Goal: Task Accomplishment & Management: Complete application form

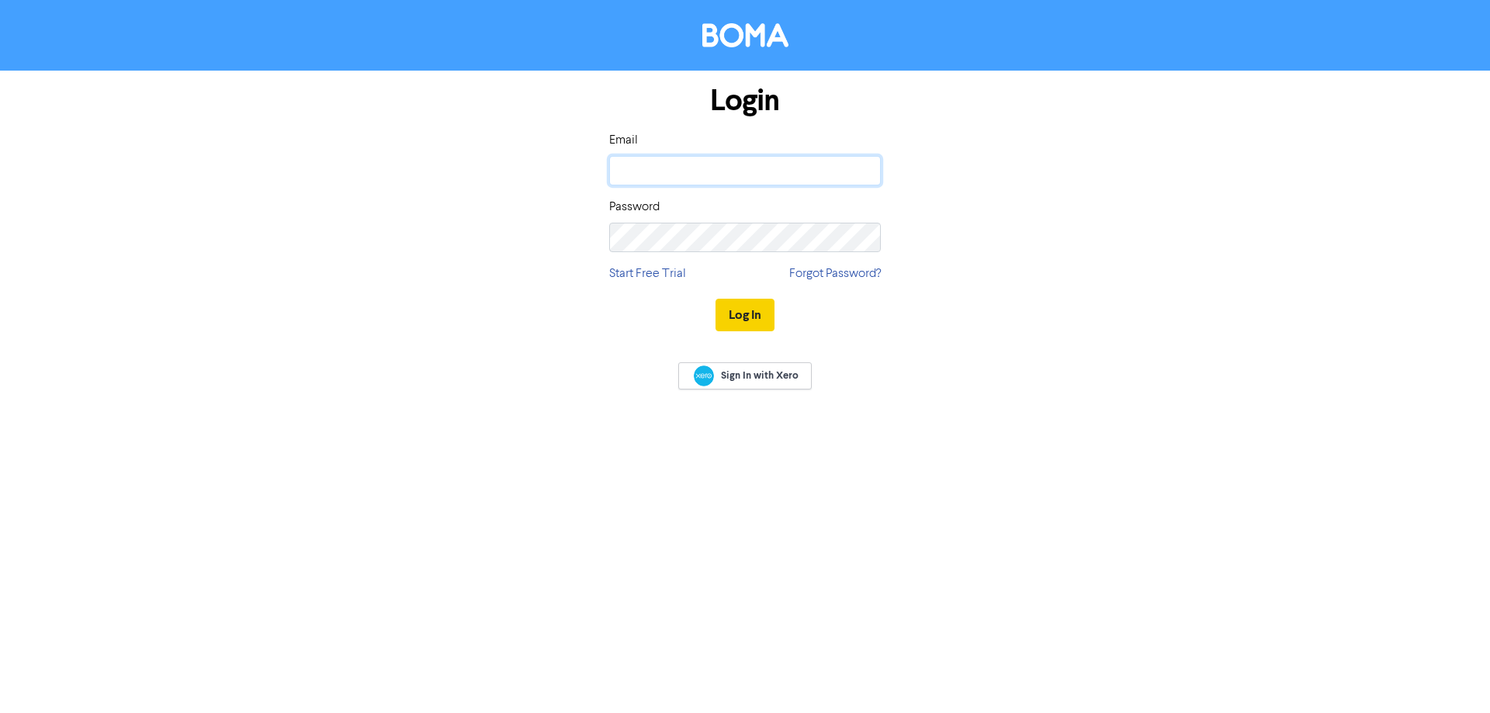
type input "[PERSON_NAME][EMAIL_ADDRESS][DOMAIN_NAME]"
click at [748, 316] on button "Log In" at bounding box center [744, 315] width 59 height 33
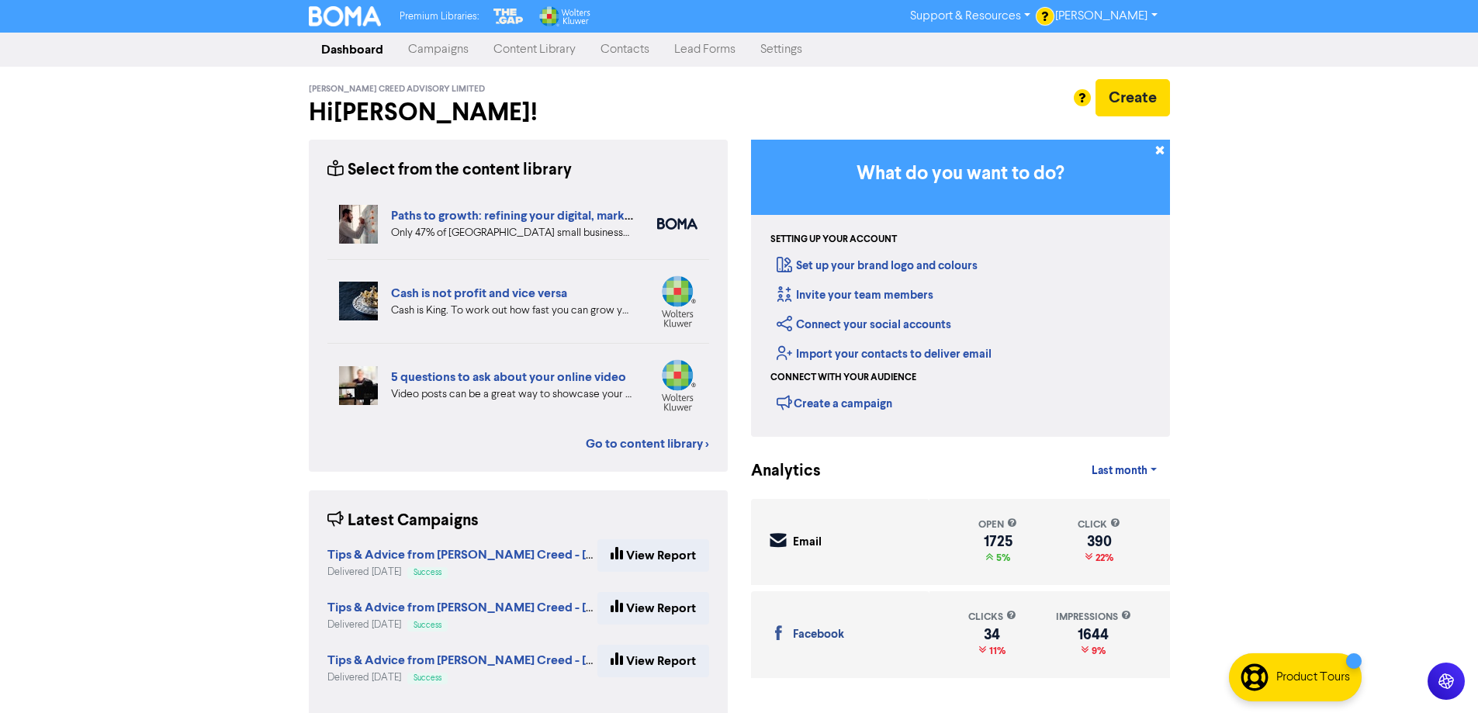
click at [633, 50] on link "Contacts" at bounding box center [625, 49] width 74 height 31
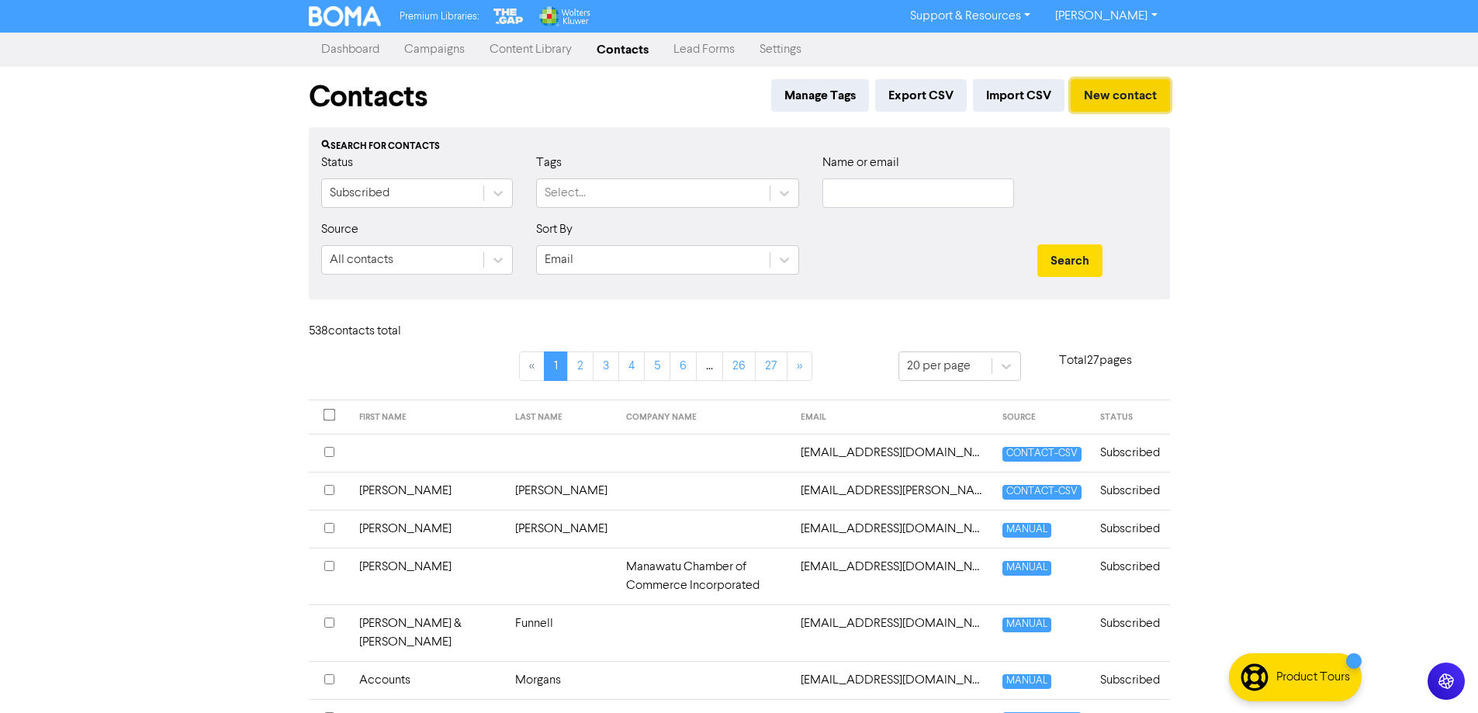
click at [1125, 89] on button "New contact" at bounding box center [1120, 95] width 99 height 33
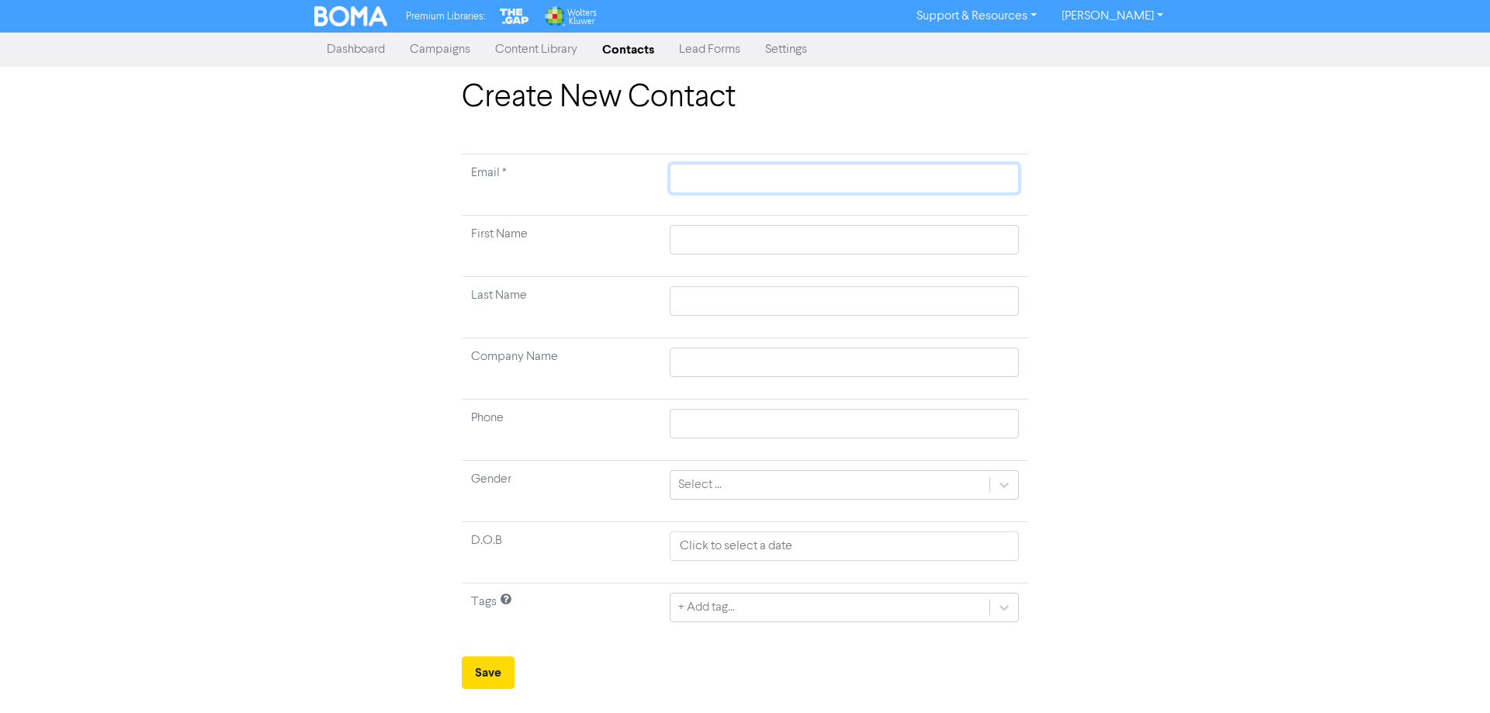
click at [691, 182] on input "text" at bounding box center [844, 178] width 349 height 29
type input "N"
type input "Ni"
type input "Nic"
type input "[PERSON_NAME]"
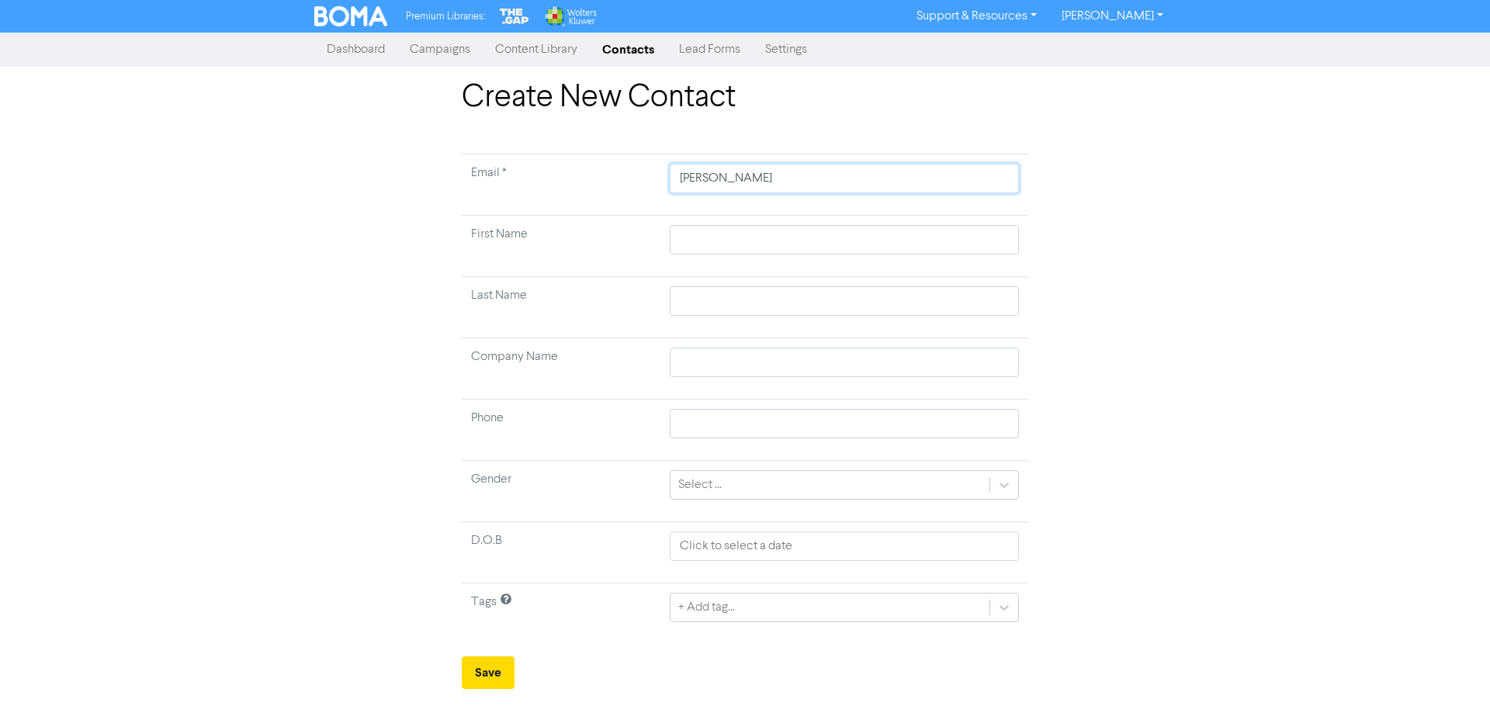
type input "[PERSON_NAME]"
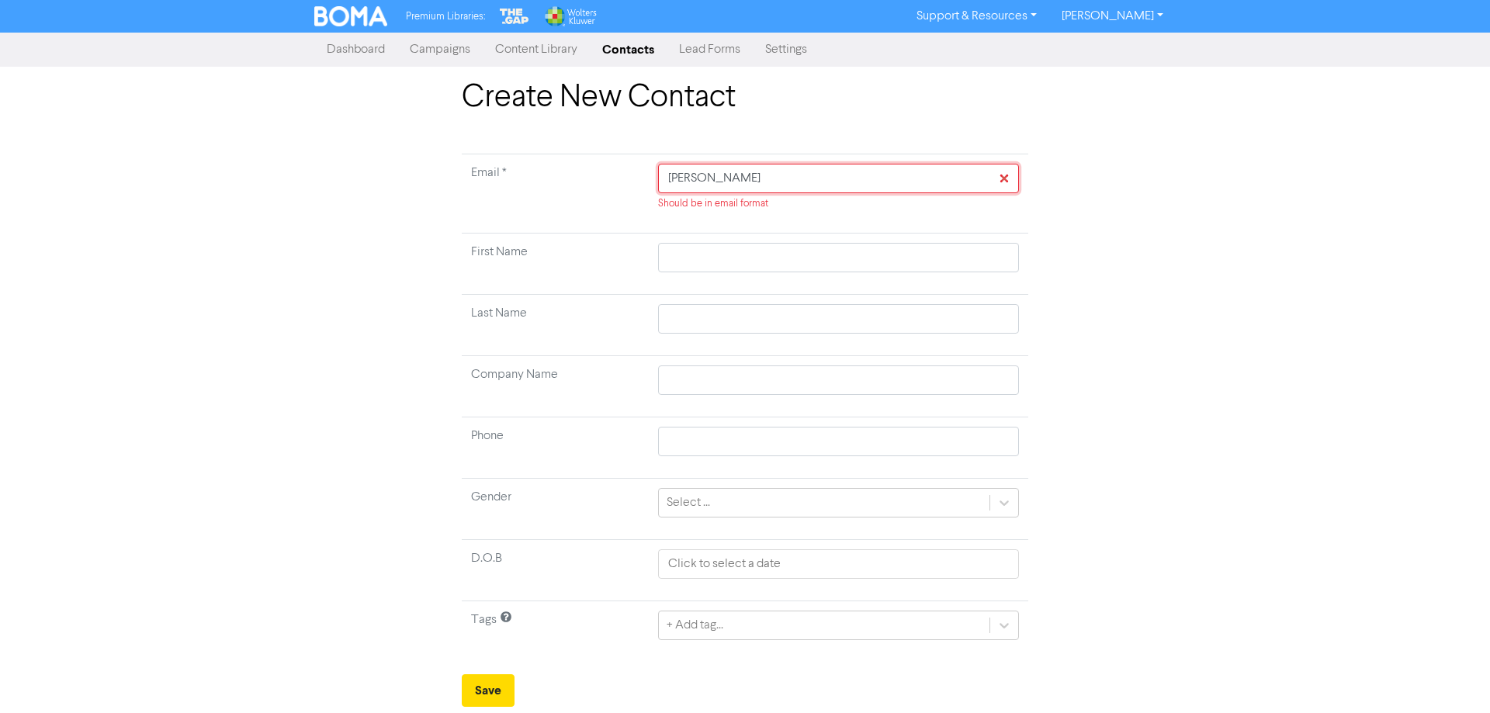
click at [698, 182] on input "[PERSON_NAME]" at bounding box center [838, 178] width 361 height 29
type input "[PERSON_NAME]@"
type input "[PERSON_NAME]"
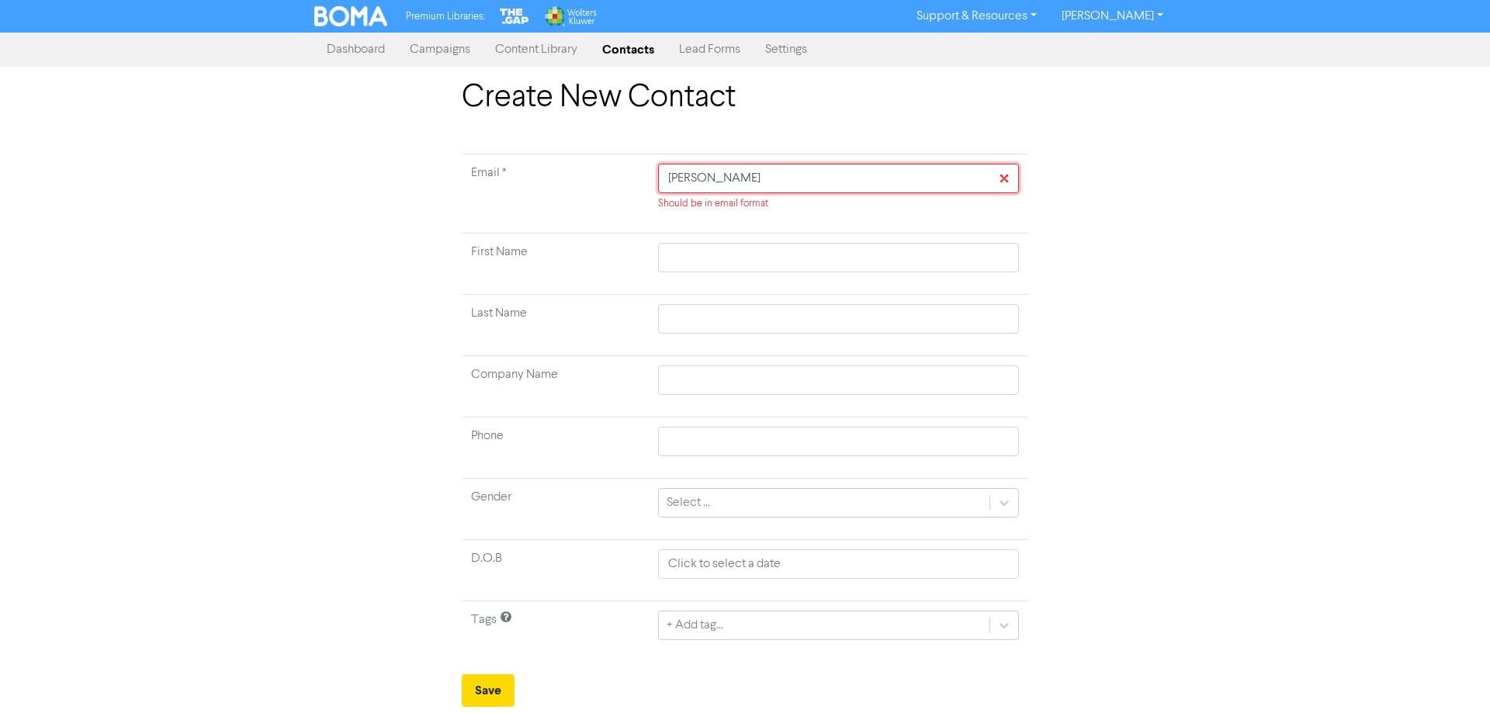
type input "[PERSON_NAME]"
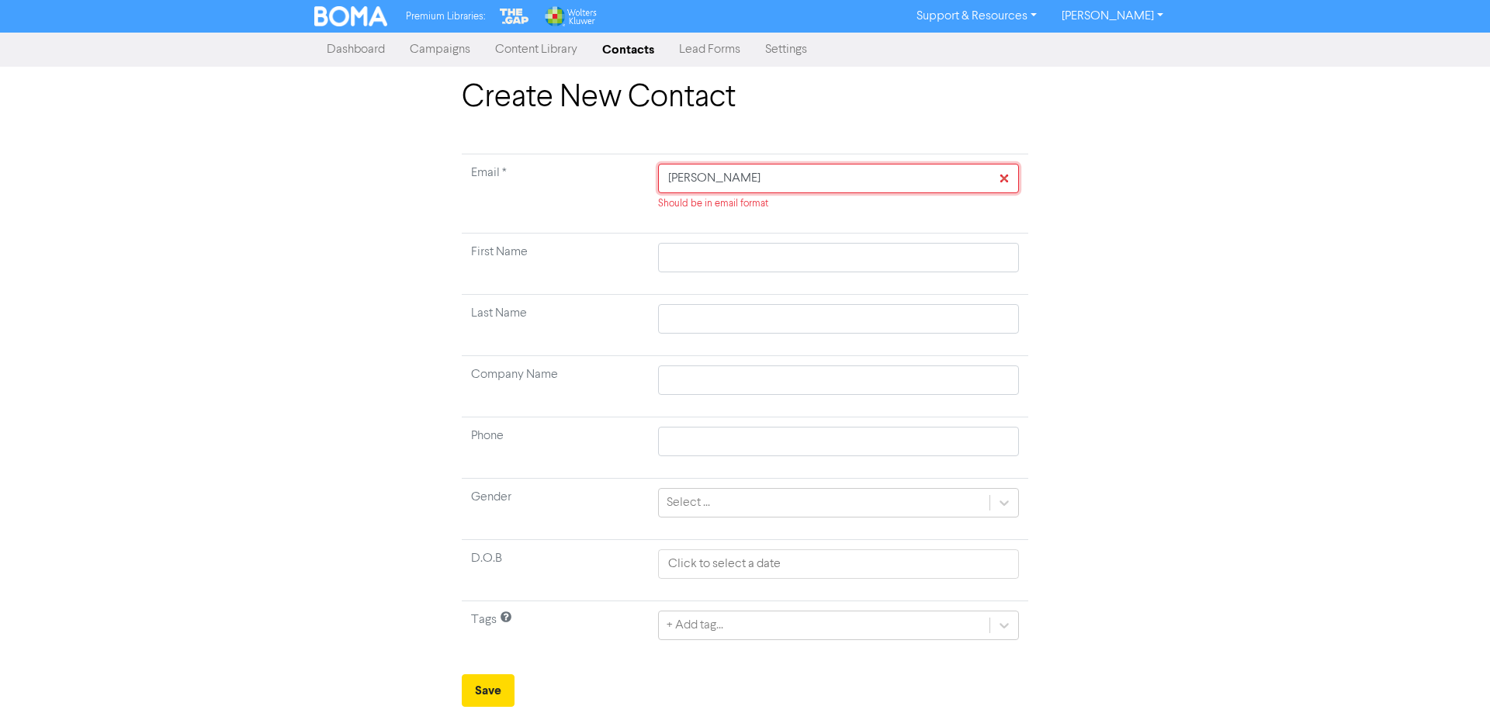
type input "[PERSON_NAME]"
type input "[PERSON_NAME]."
type input "[PERSON_NAME]"
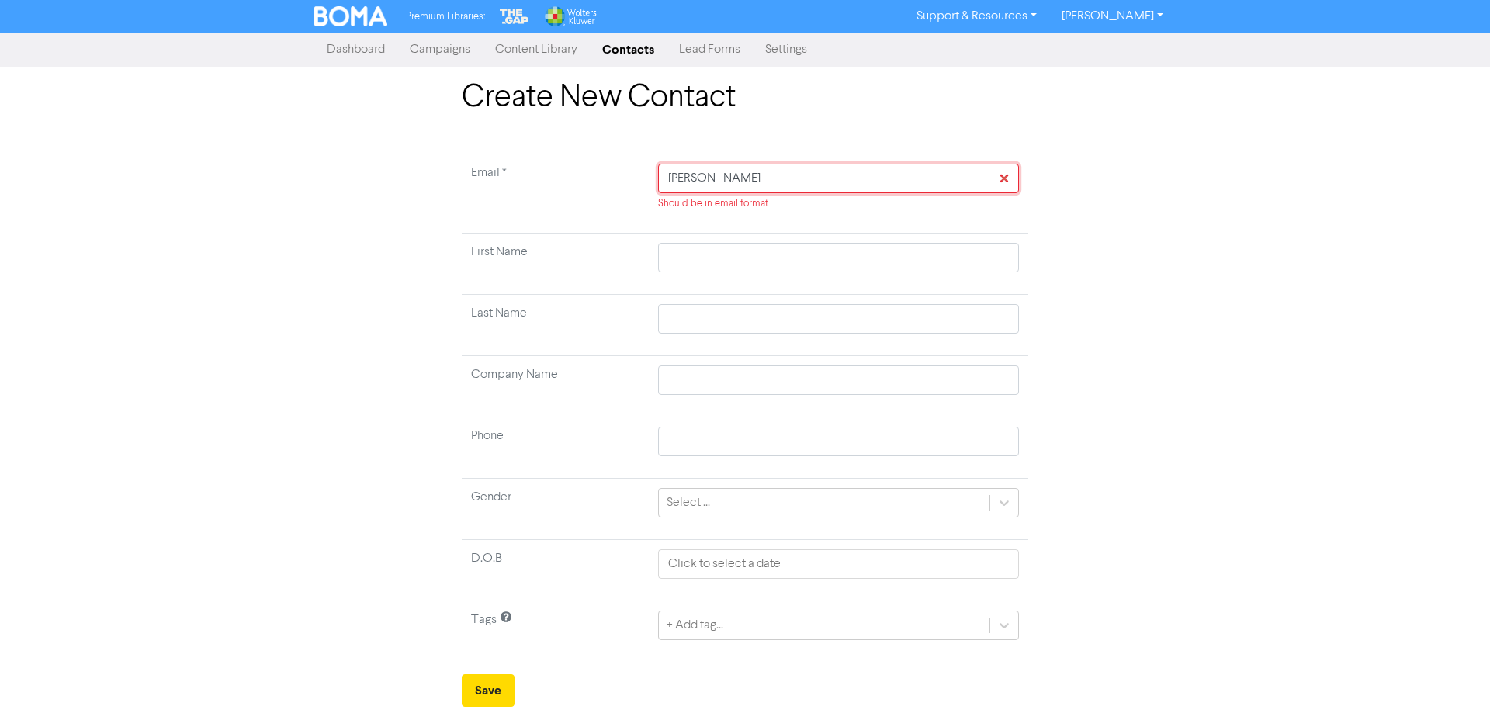
type input "[PERSON_NAME][EMAIL_ADDRESS][DOMAIN_NAME]"
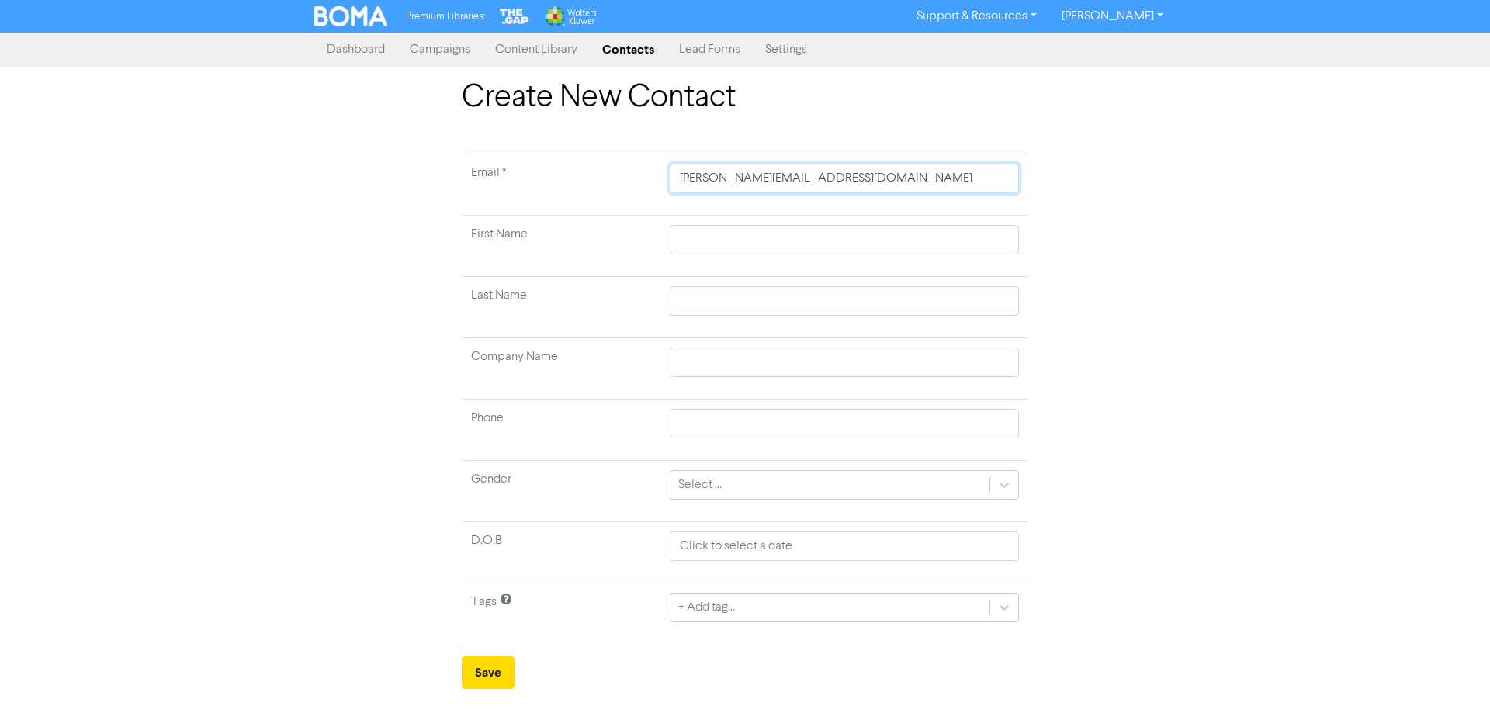
type input "[PERSON_NAME][EMAIL_ADDRESS][DOMAIN_NAME]."
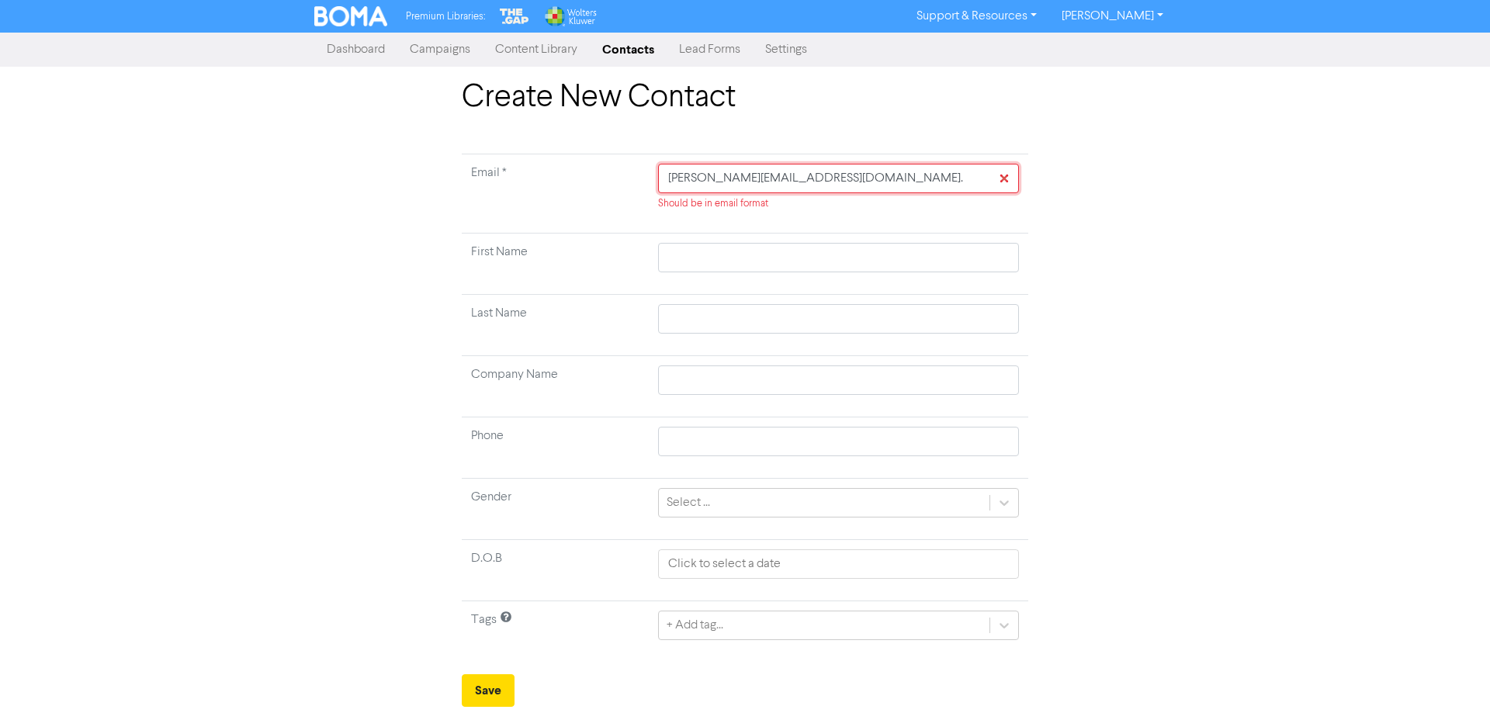
type input "[PERSON_NAME]@ebonycoffee.co.[PERSON_NAME]"
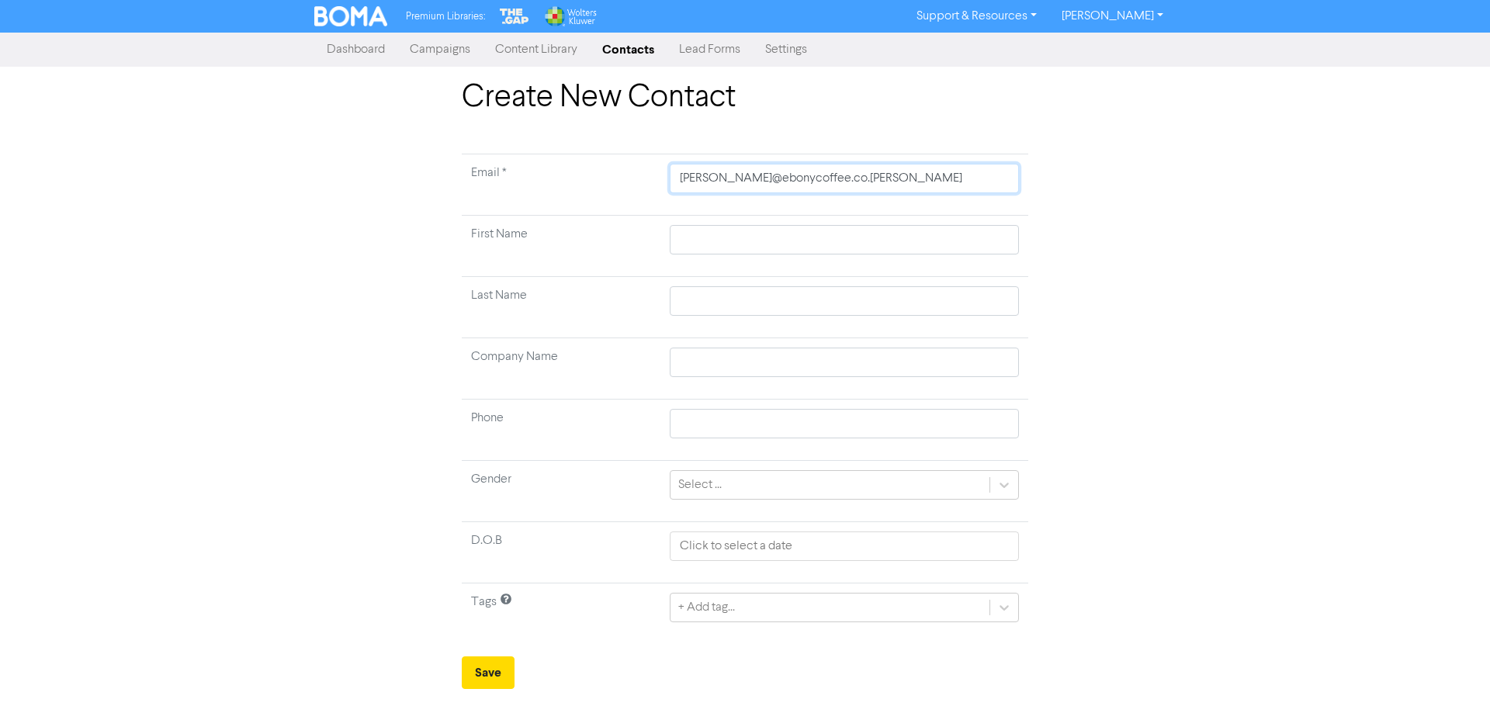
type input "[PERSON_NAME][EMAIL_ADDRESS][DOMAIN_NAME]"
click at [689, 240] on input "text" at bounding box center [844, 239] width 349 height 29
type input "N"
type input "Ni"
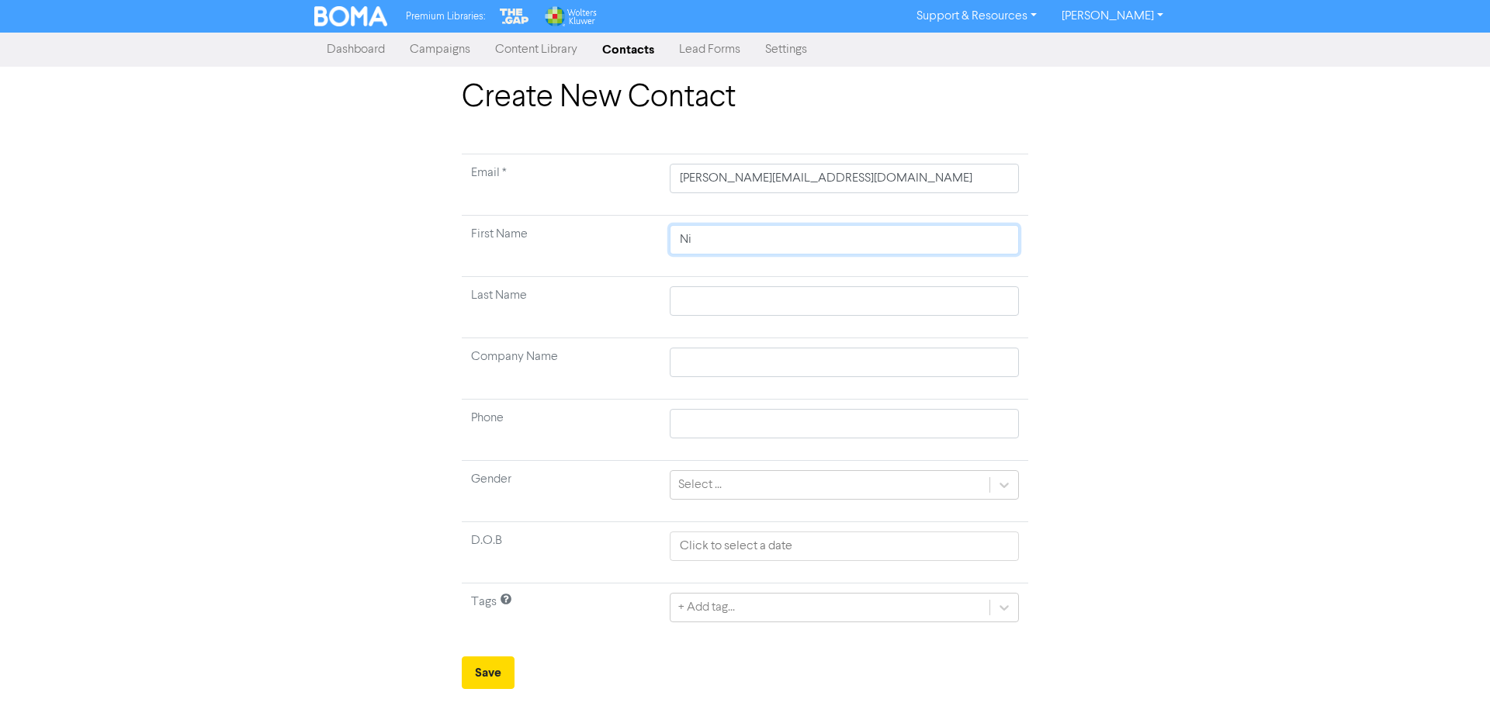
type input "Nic"
type input "[PERSON_NAME]"
type input "C"
type input "Cr"
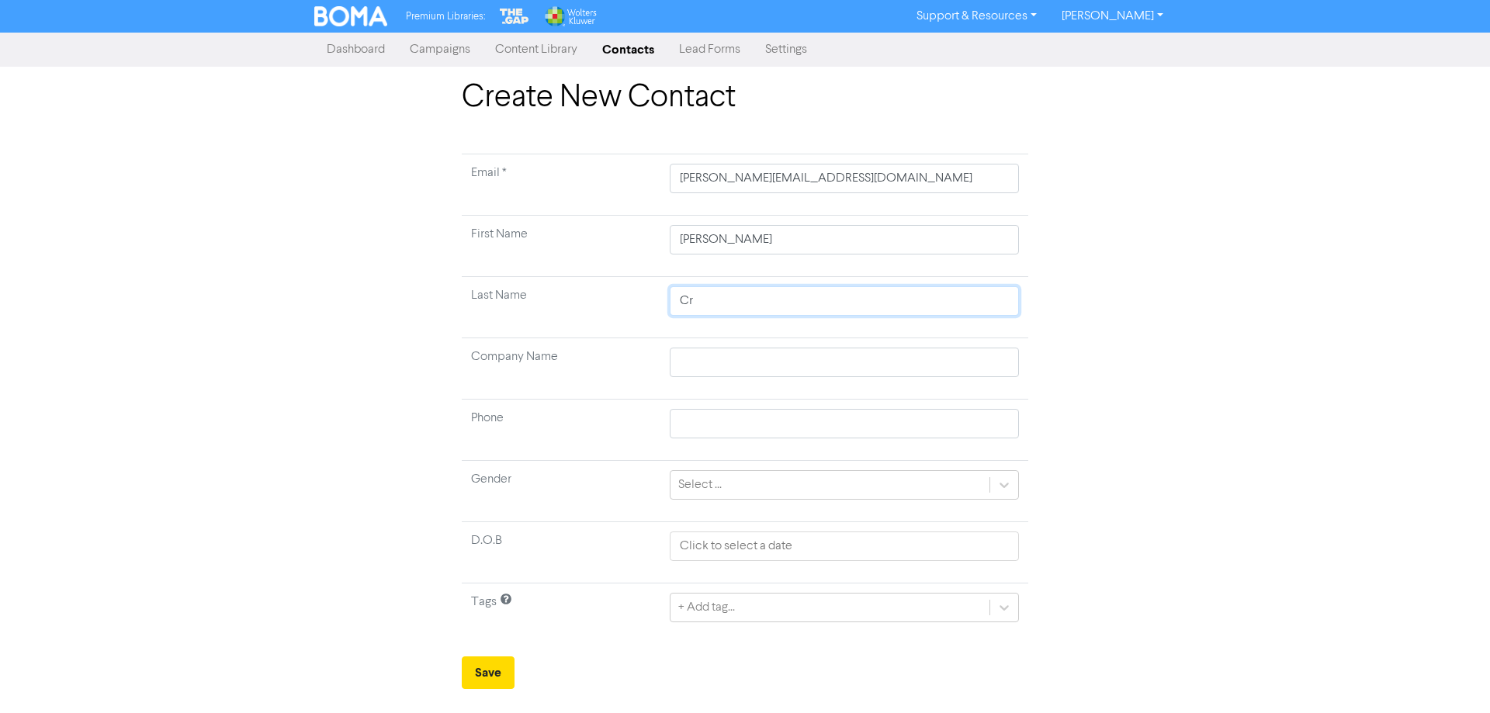
type input "Cro"
type input "Cros"
type input "Cross"
type input "Crossw"
type input "Crosswe"
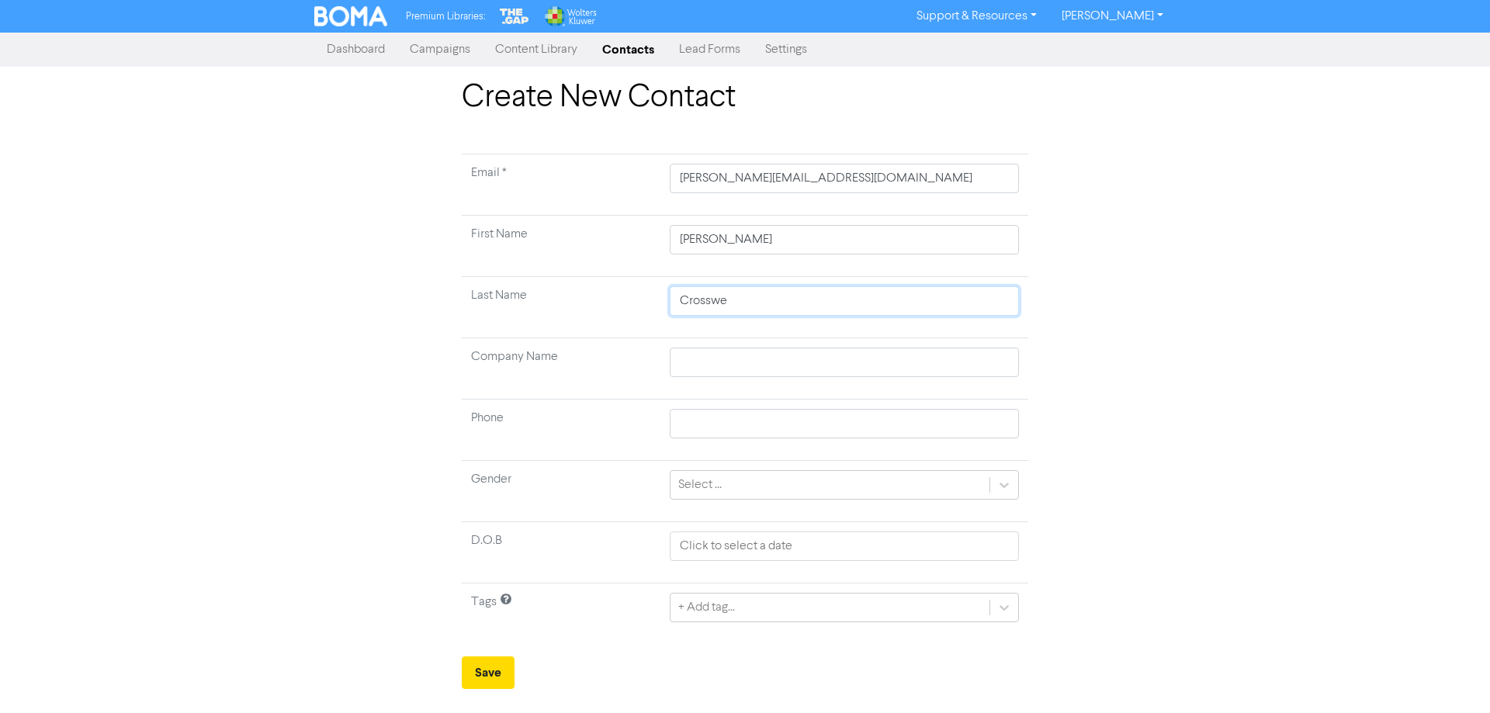
type input "Crosswel"
type input "[PERSON_NAME]"
click at [698, 360] on input "text" at bounding box center [844, 362] width 349 height 29
type input "E"
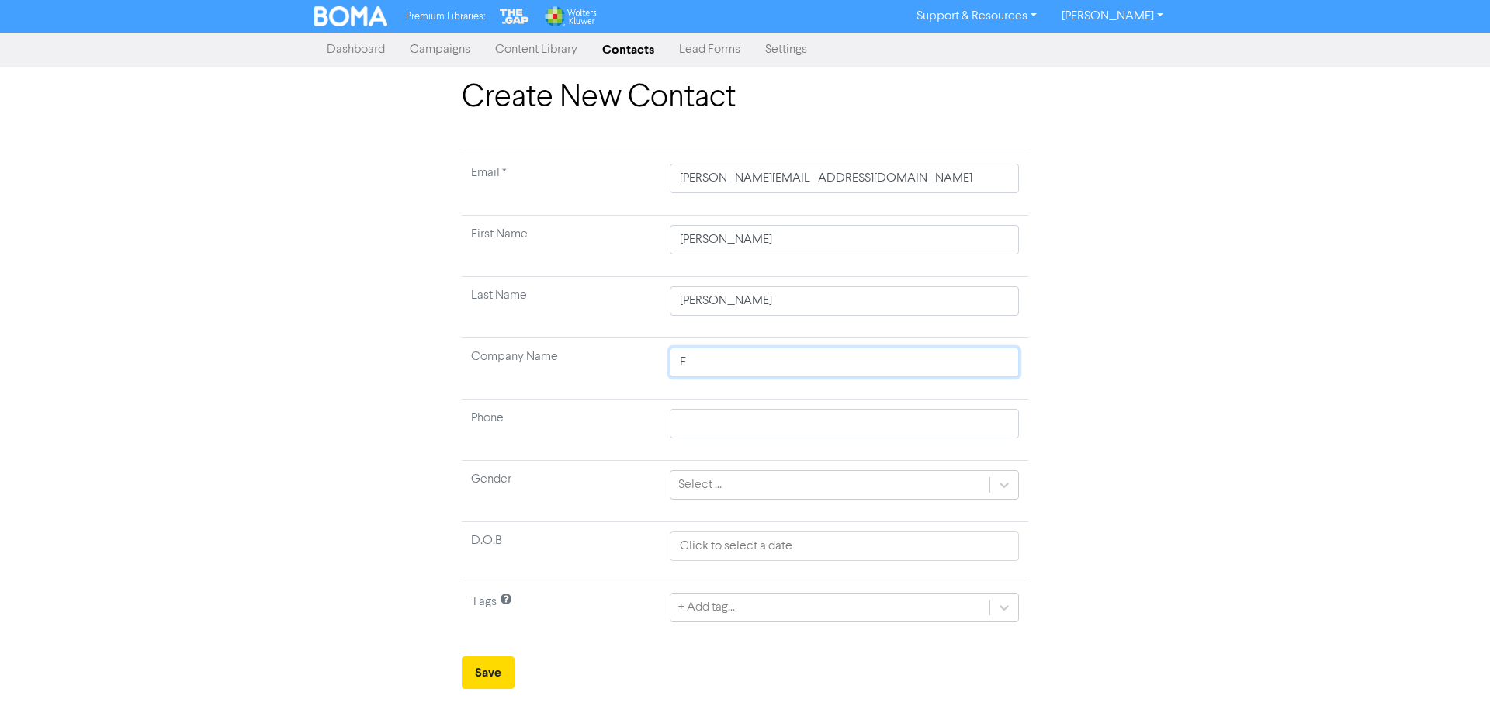
type input "Eb"
type input "Ebo"
type input "Ebon"
type input "Ebony"
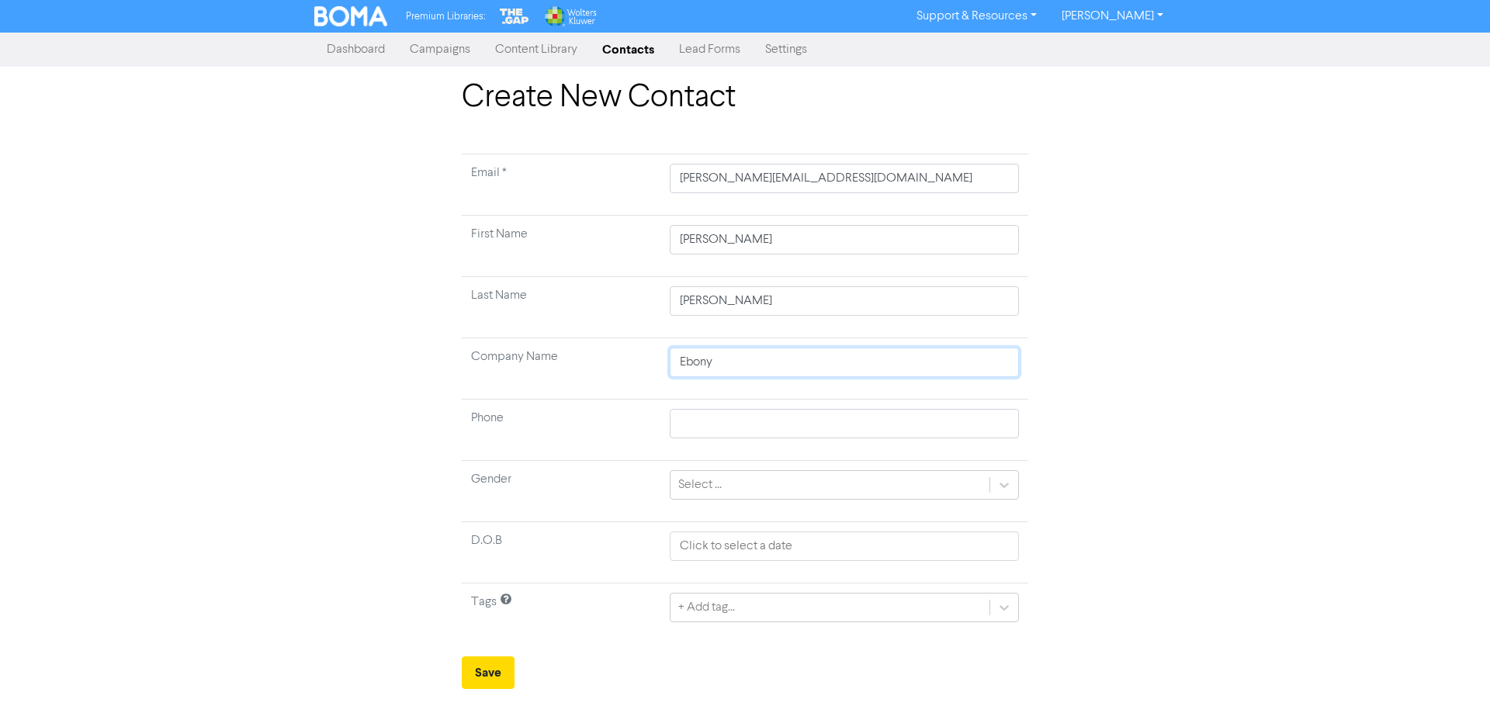
type input "Ebony C"
type input "Ebony Co"
type input "Ebony Cof"
type input "[PERSON_NAME]"
type input "Ebony Coffe"
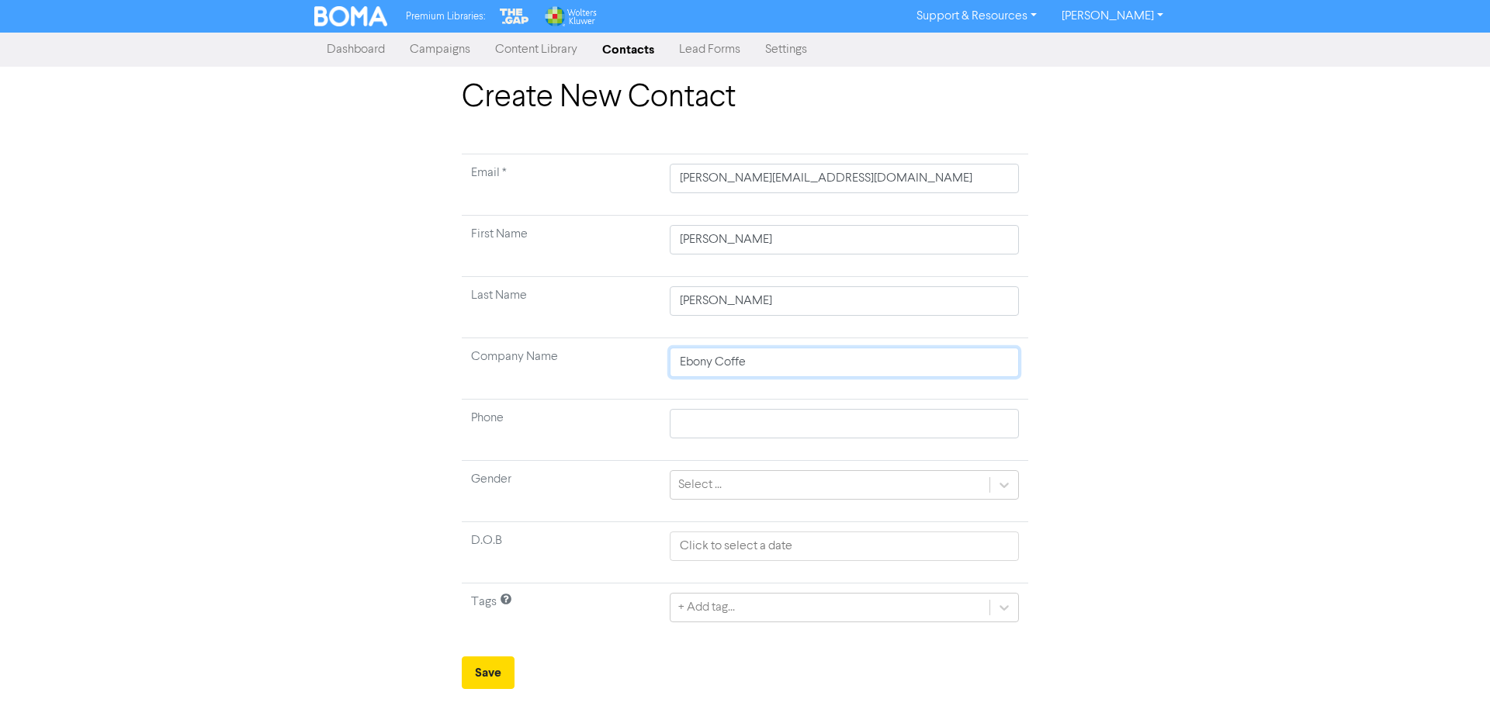
type input "Ebony Coffee"
click at [739, 607] on div "option bus after 5 event focused, 4 of 42. 42 results available. Use Up and Dow…" at bounding box center [844, 607] width 349 height 29
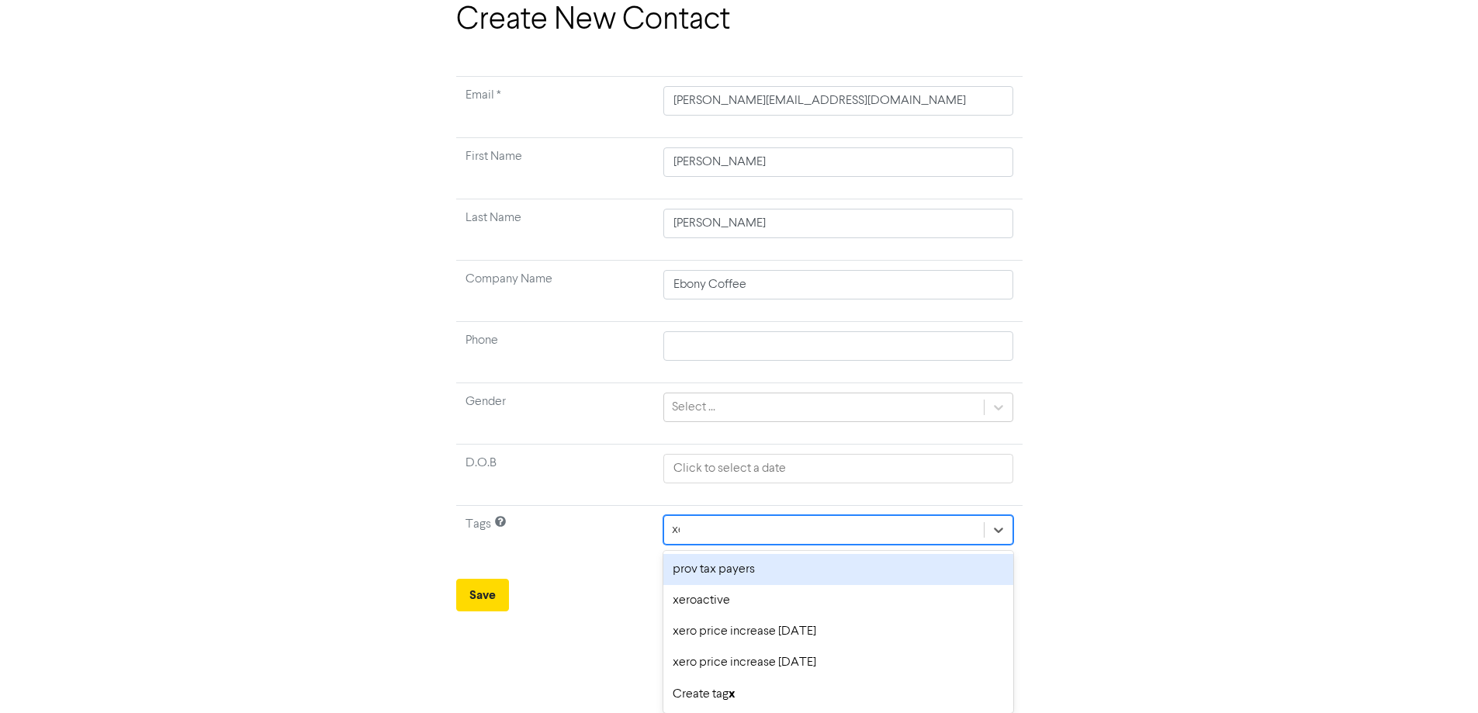
scroll to position [47, 0]
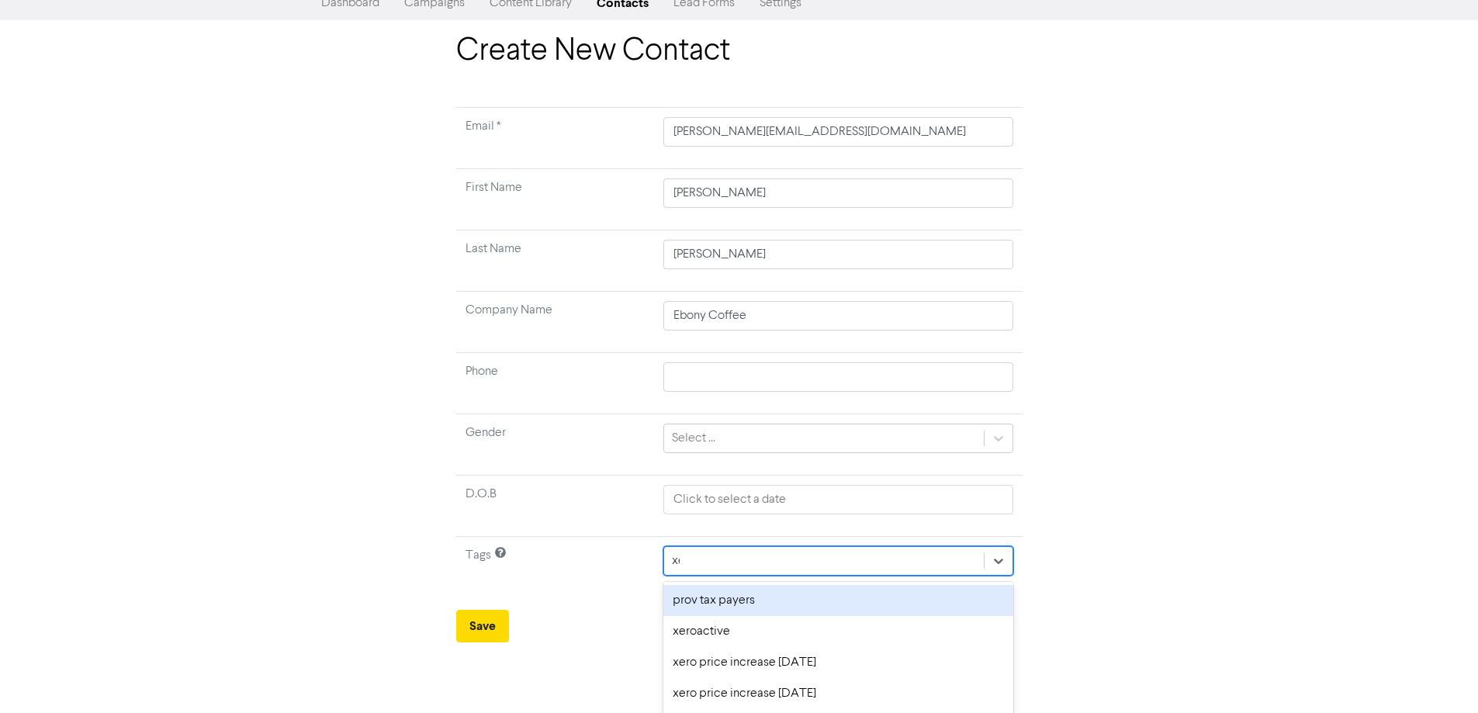
type input "xero"
click at [718, 602] on div "xeroactive" at bounding box center [837, 600] width 349 height 31
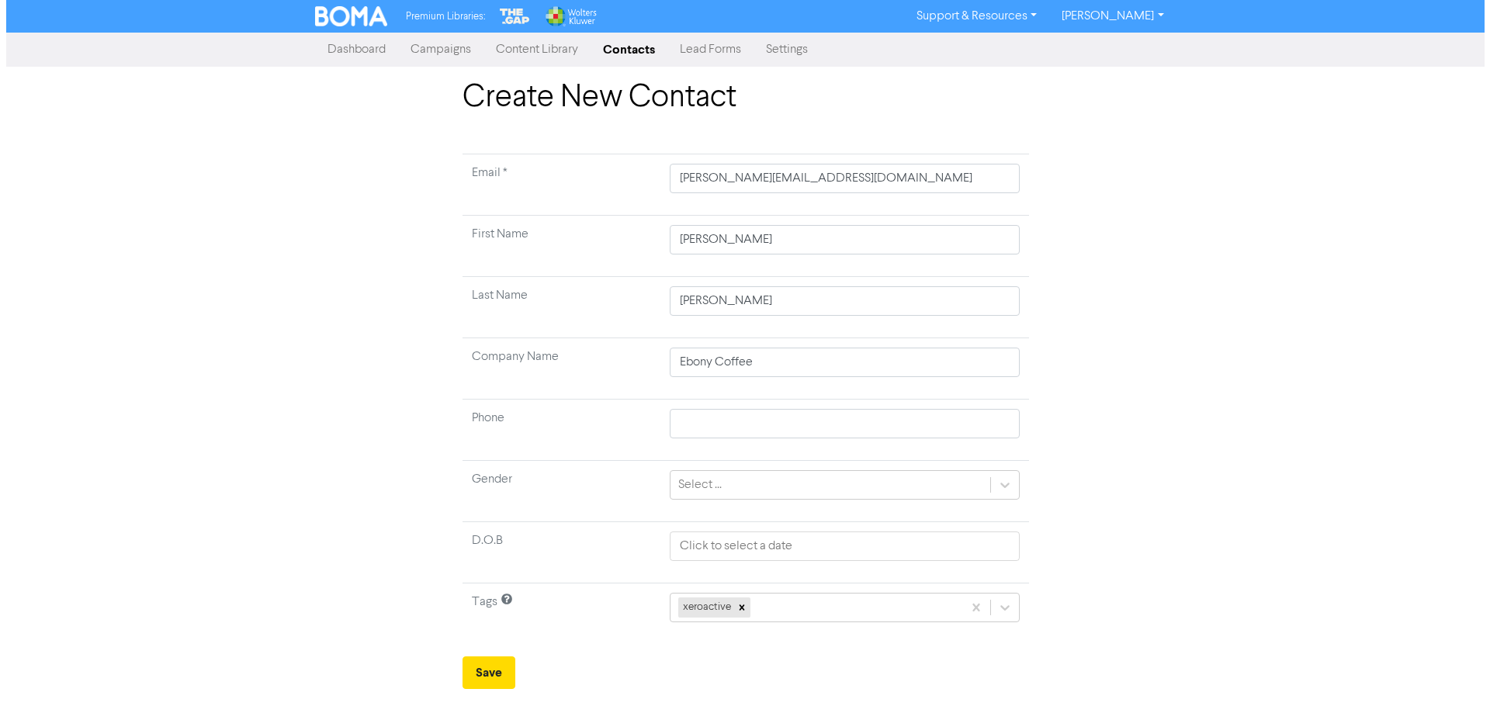
scroll to position [0, 0]
click at [768, 611] on div "xeroactive" at bounding box center [844, 607] width 349 height 29
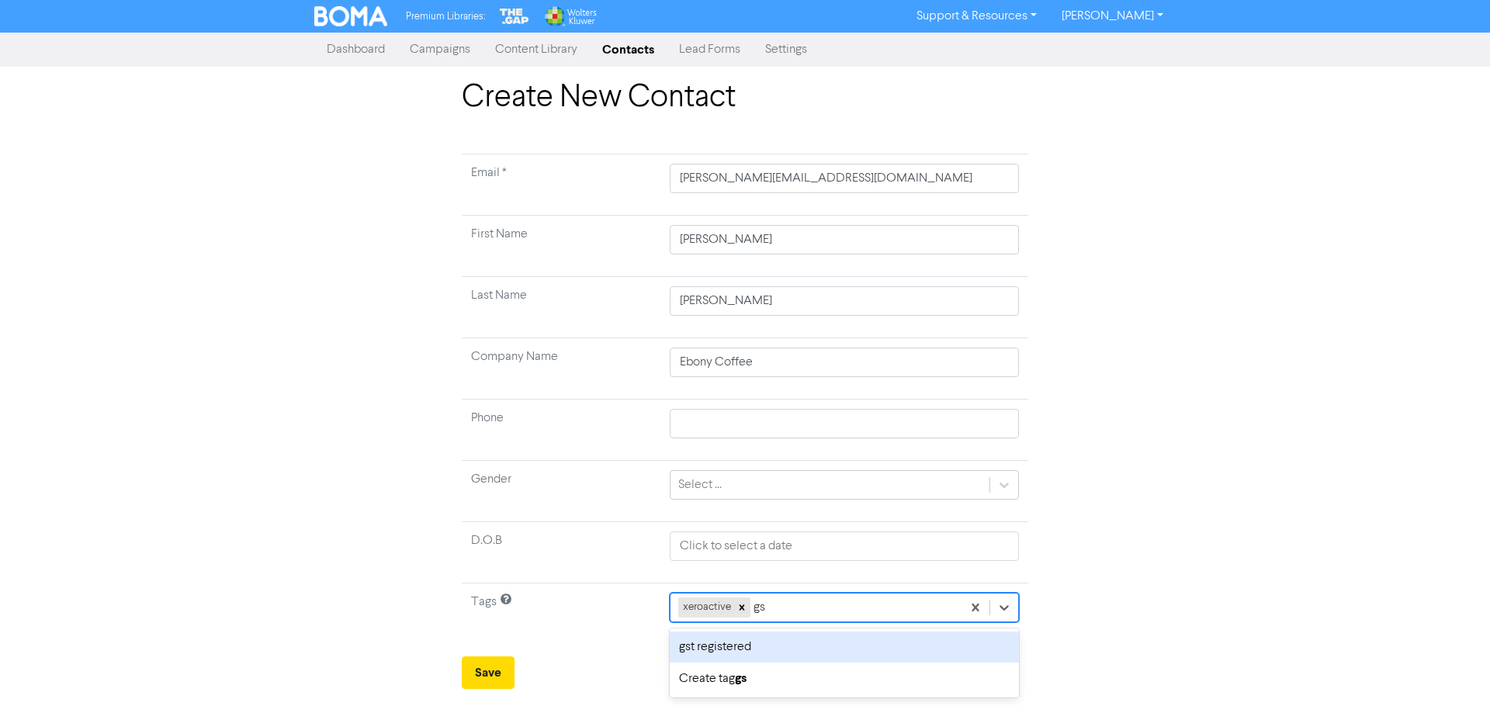
type input "gst"
click at [771, 659] on div "gst registered" at bounding box center [844, 647] width 349 height 31
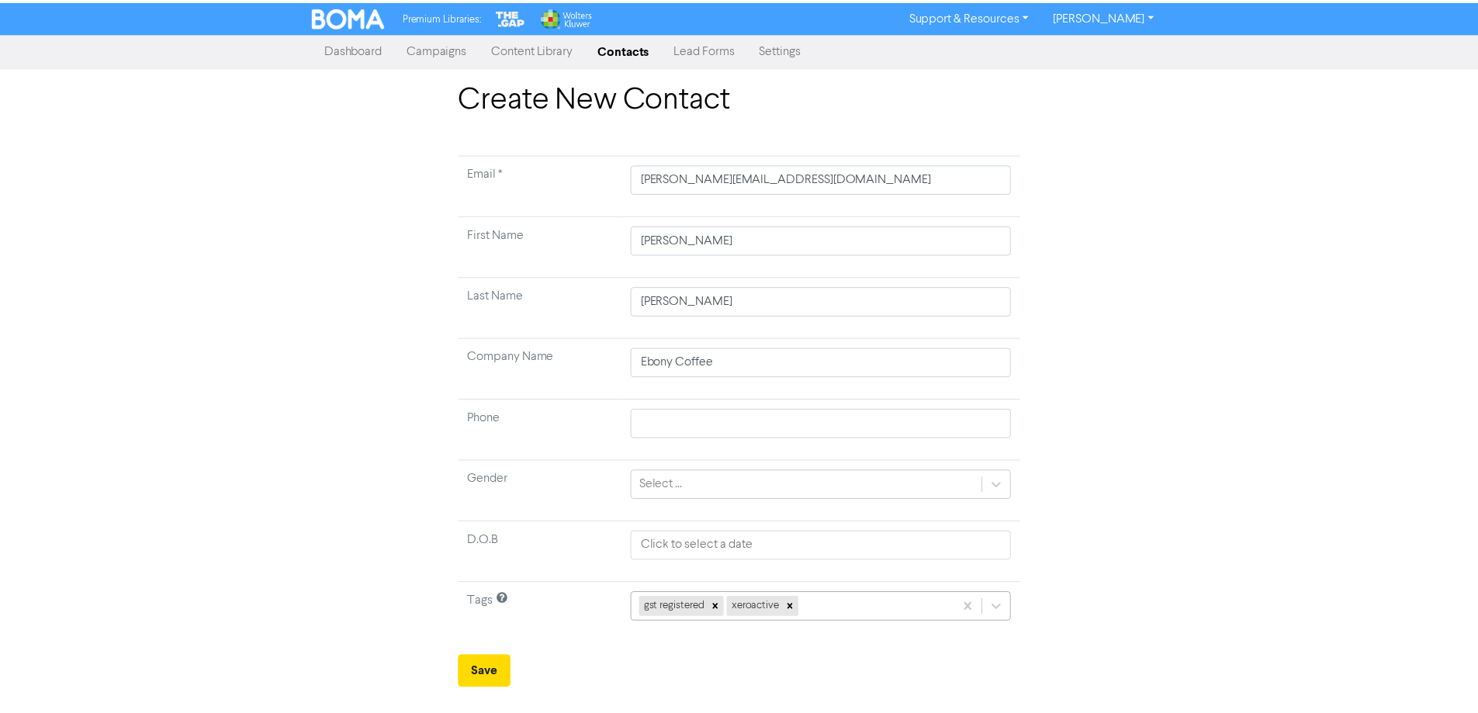
scroll to position [148, 0]
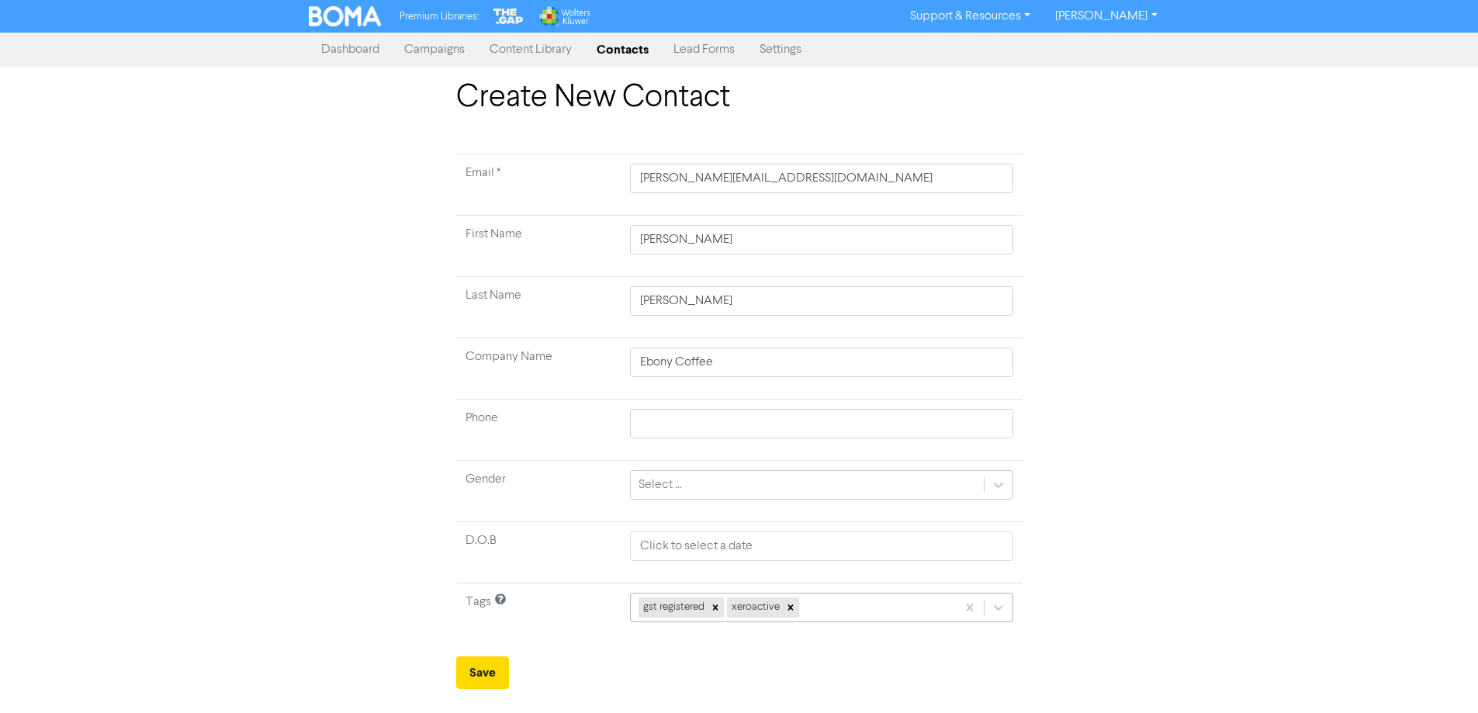
click at [832, 610] on div "gst registered xeroactive" at bounding box center [821, 607] width 383 height 29
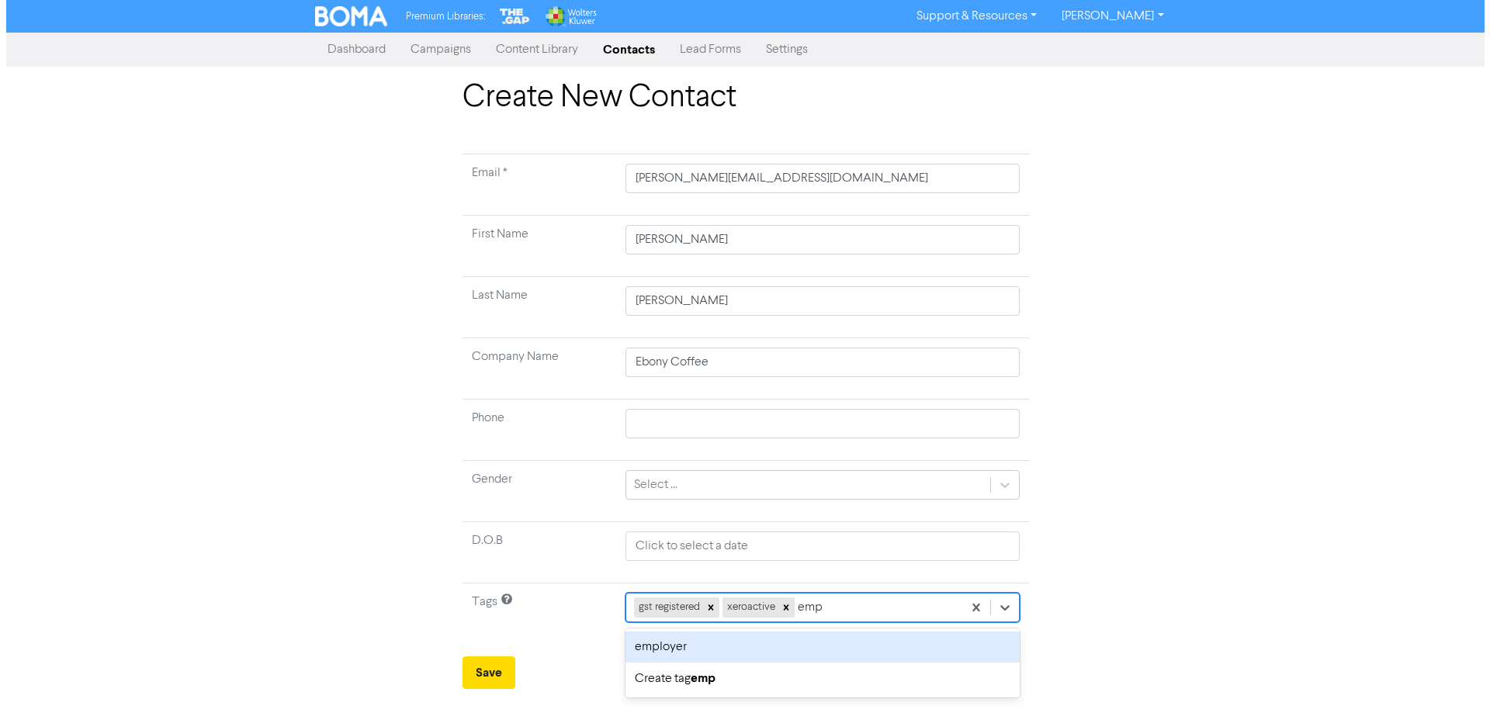
scroll to position [0, 0]
type input "empl"
click at [816, 650] on div "employer" at bounding box center [821, 647] width 395 height 31
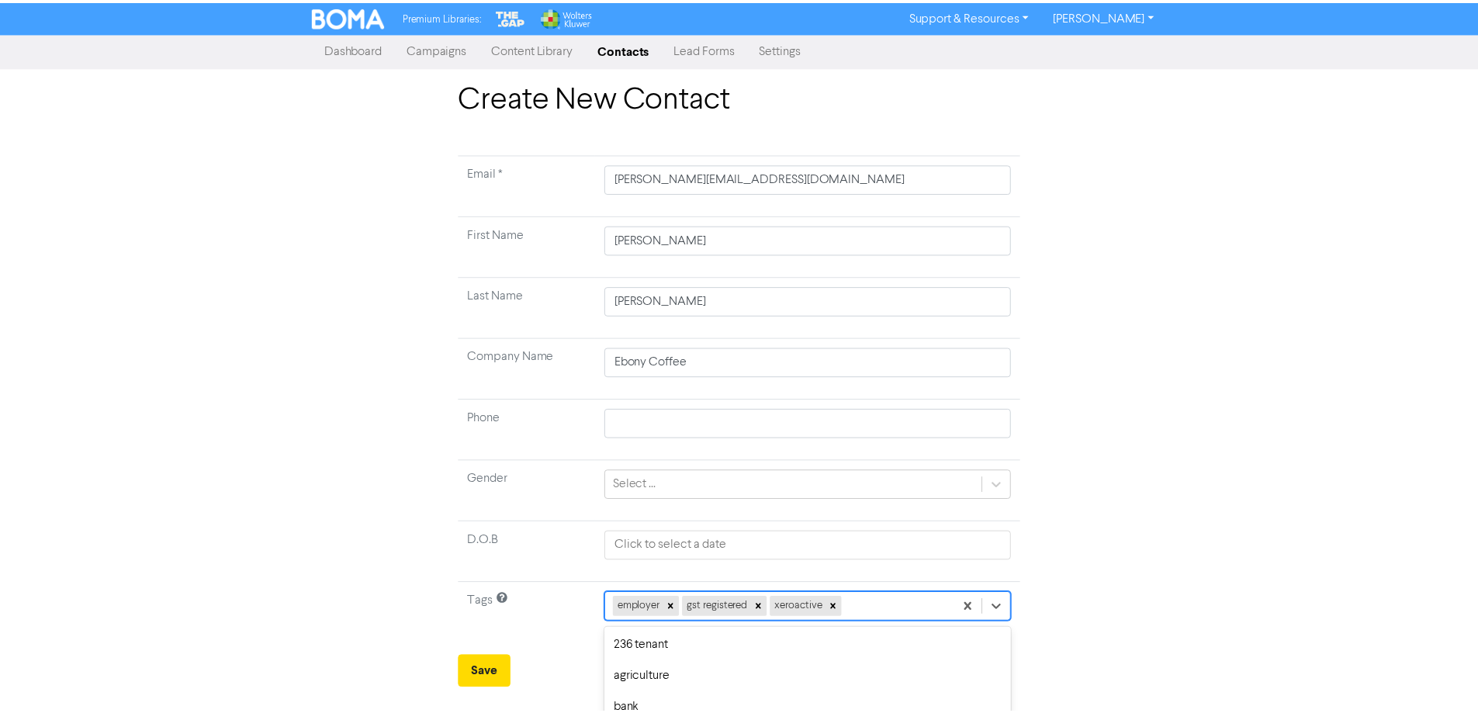
scroll to position [148, 0]
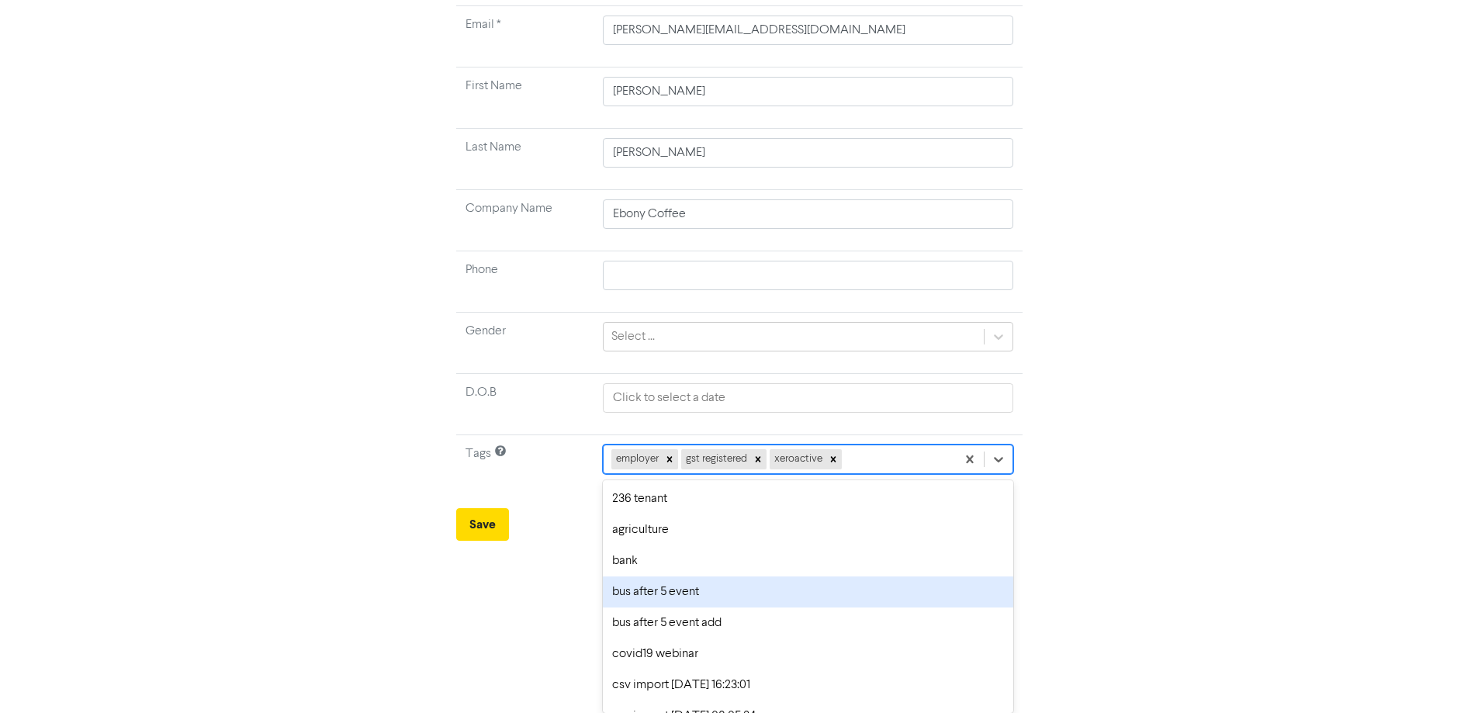
click at [881, 474] on div "option bus after 5 event focused, 4 of 42. 39 results available. Use Up and Dow…" at bounding box center [808, 459] width 410 height 29
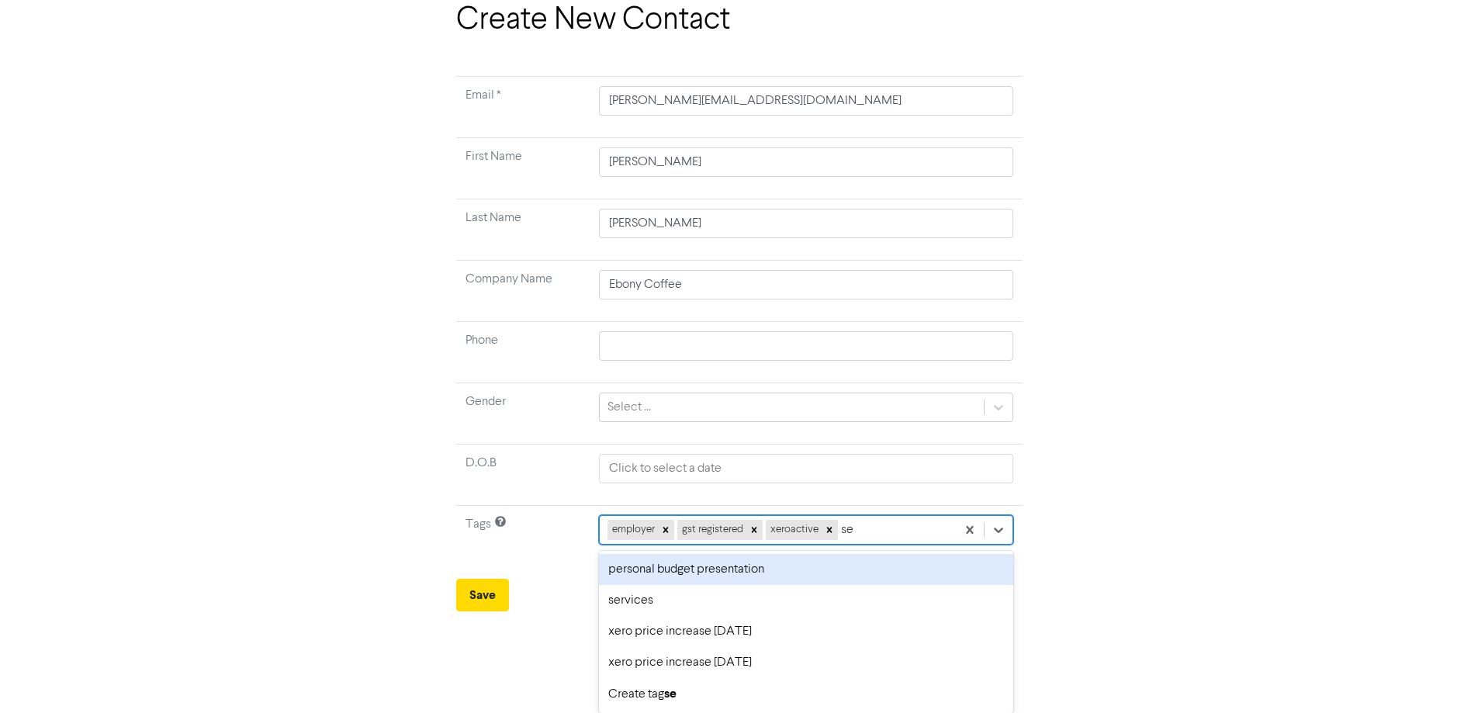
scroll to position [0, 0]
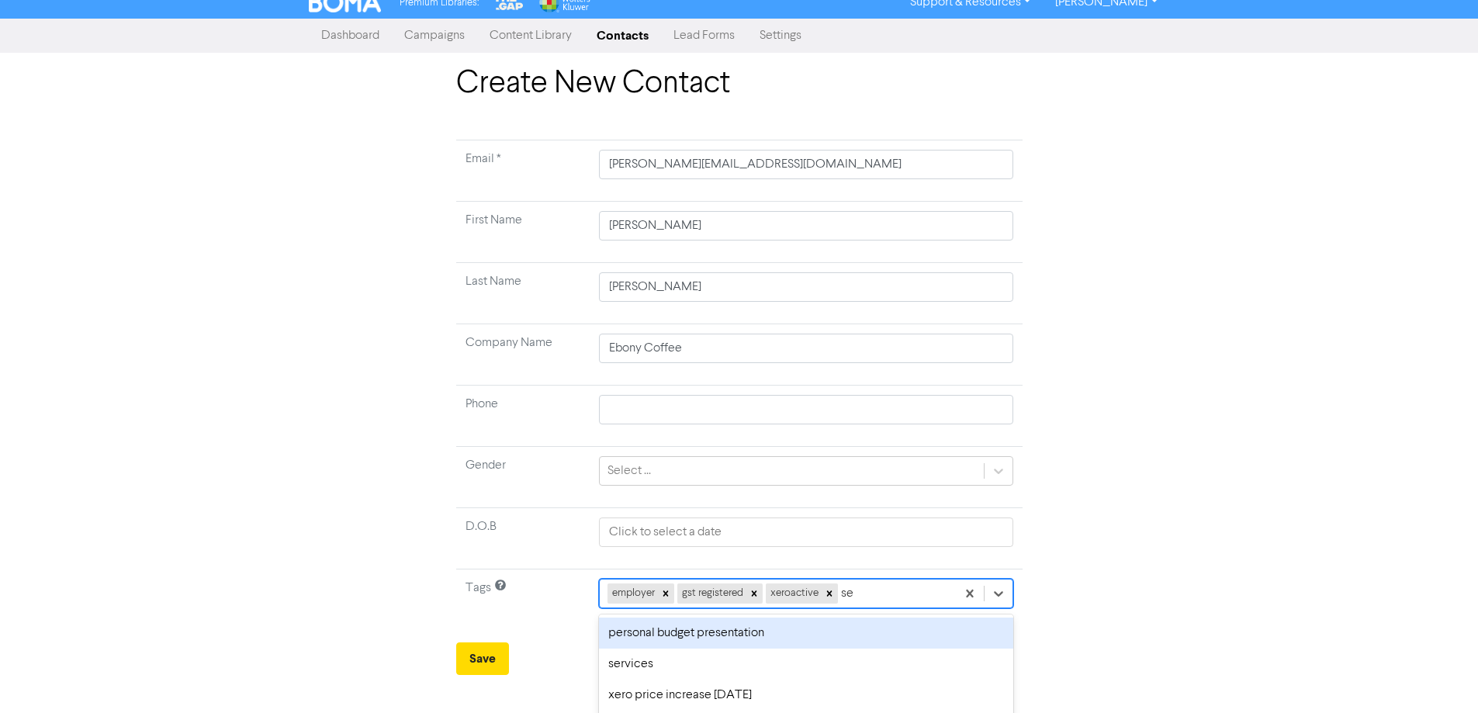
type input "ser"
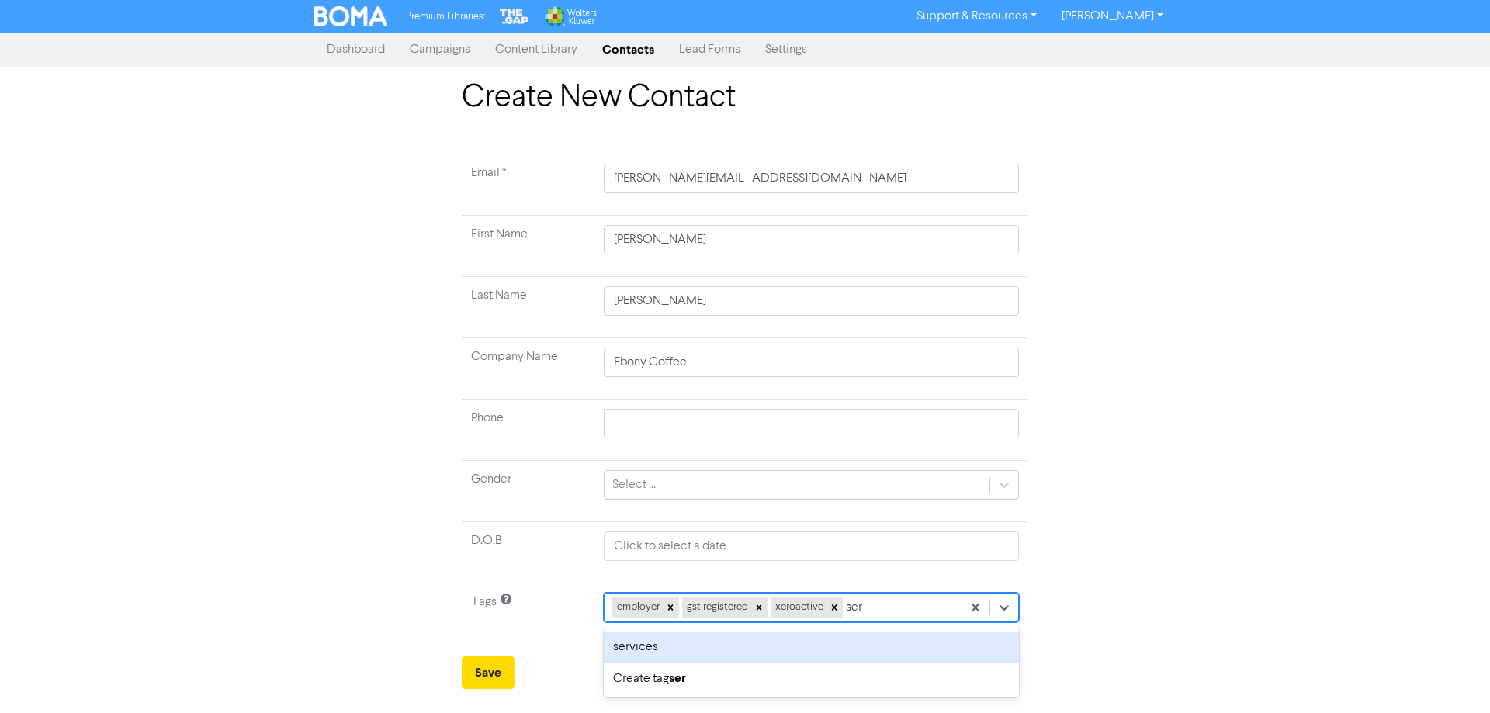
click at [667, 656] on div "services" at bounding box center [811, 647] width 415 height 31
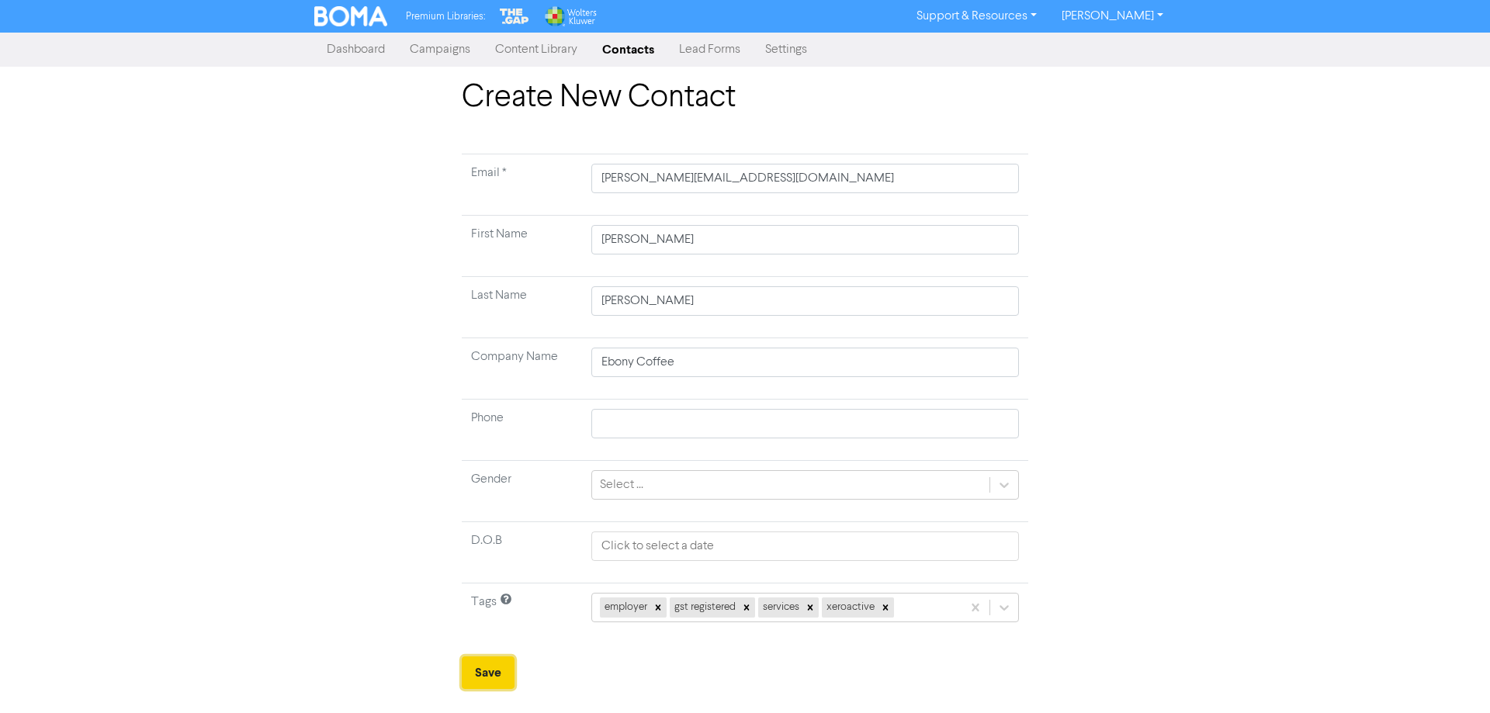
click at [480, 678] on button "Save" at bounding box center [488, 672] width 53 height 33
